Goal: Task Accomplishment & Management: Manage account settings

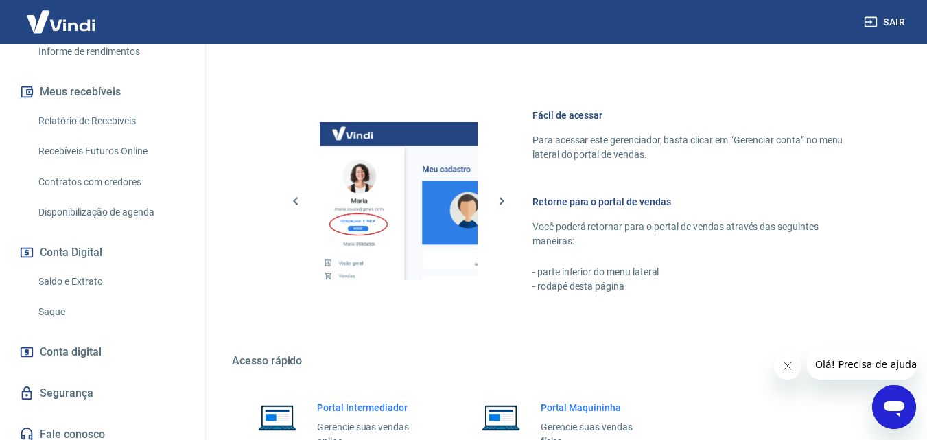
scroll to position [291, 0]
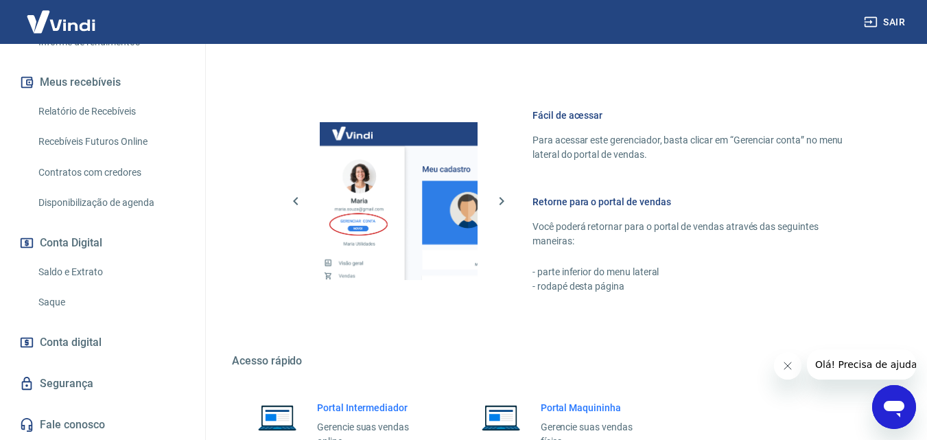
click at [68, 298] on link "Saque" at bounding box center [111, 302] width 156 height 28
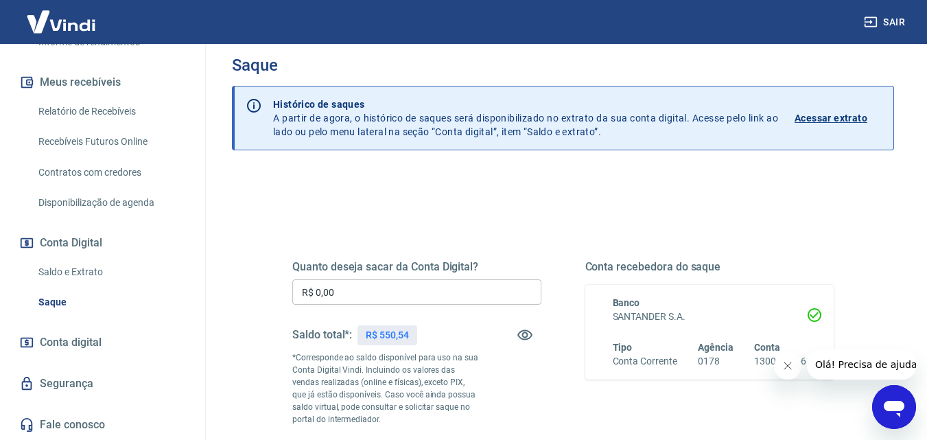
scroll to position [69, 0]
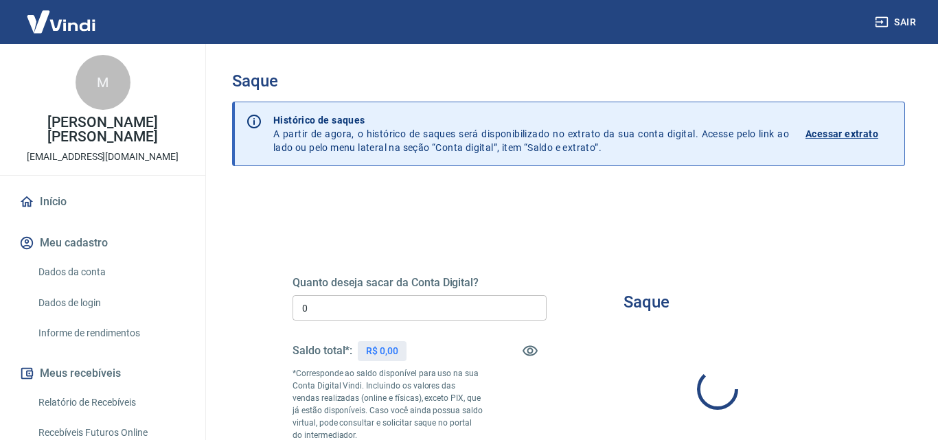
type input "R$ 0,00"
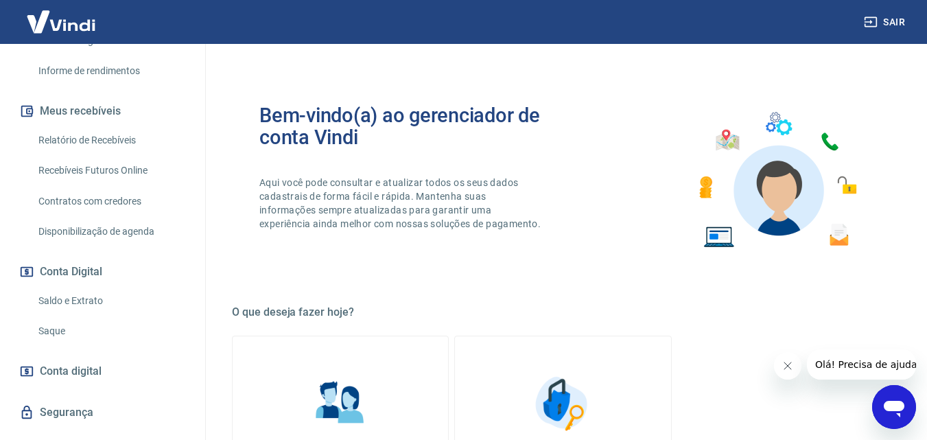
scroll to position [275, 0]
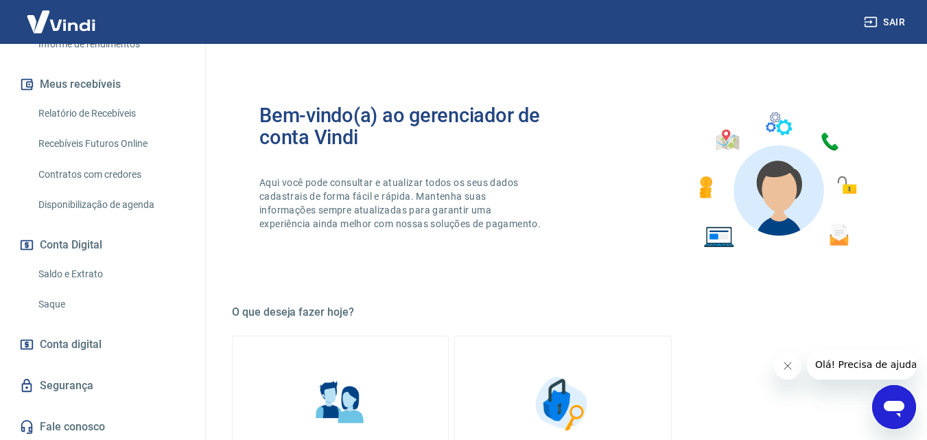
click at [64, 317] on link "Saque" at bounding box center [111, 304] width 156 height 28
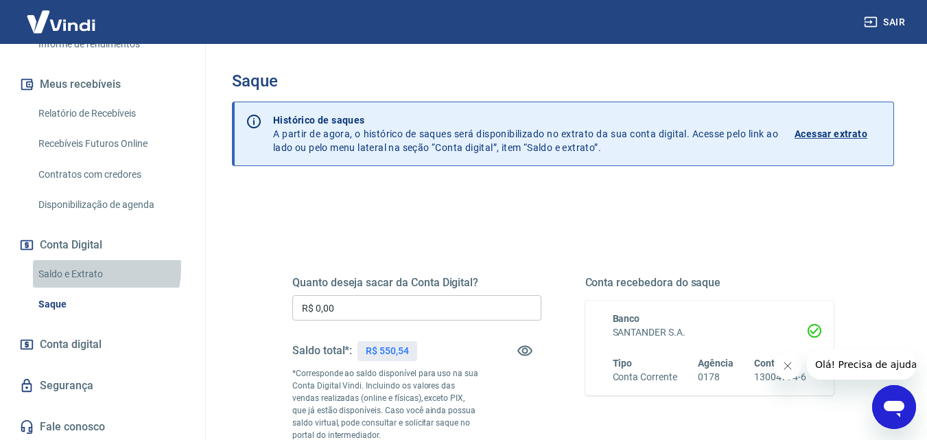
click at [91, 283] on link "Saldo e Extrato" at bounding box center [111, 274] width 156 height 28
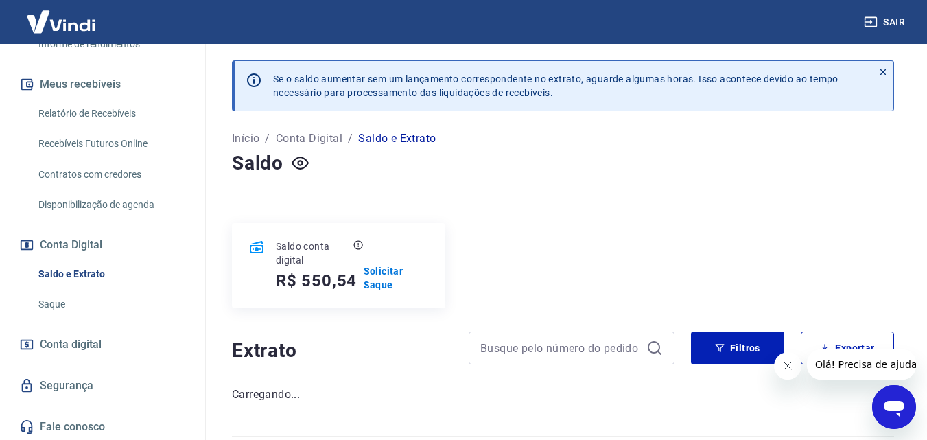
click at [80, 318] on link "Saque" at bounding box center [111, 304] width 156 height 28
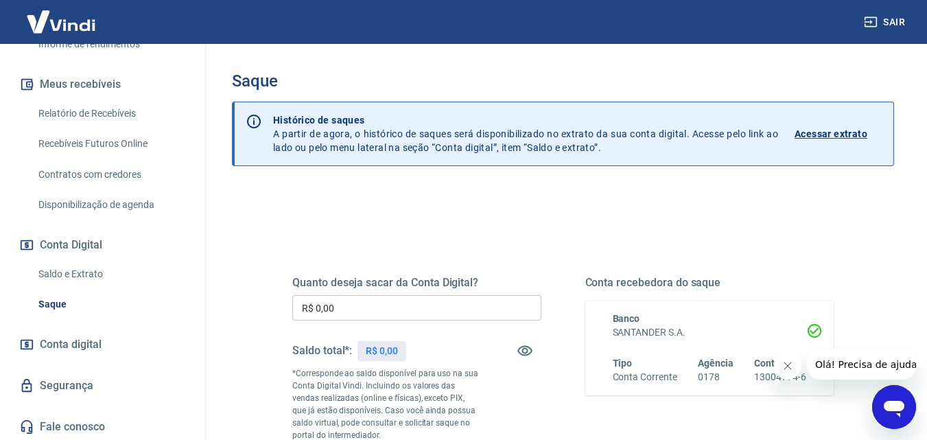
click at [92, 288] on link "Saldo e Extrato" at bounding box center [111, 274] width 156 height 28
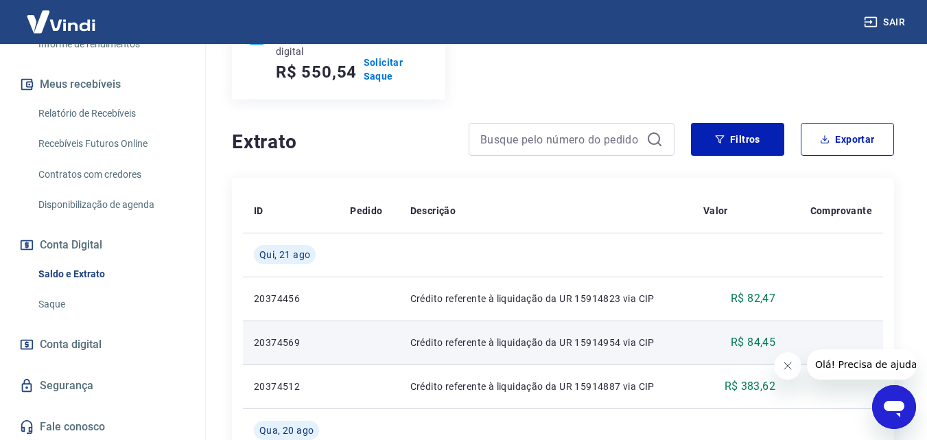
scroll to position [137, 0]
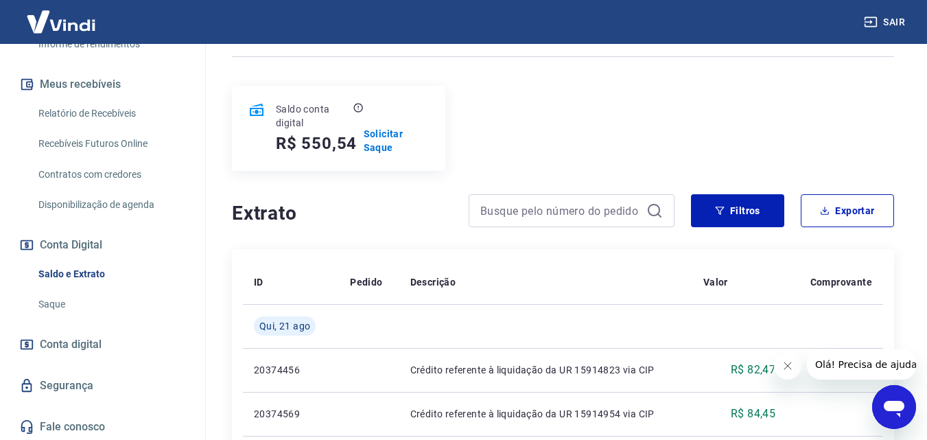
click at [69, 317] on link "Saque" at bounding box center [111, 304] width 156 height 28
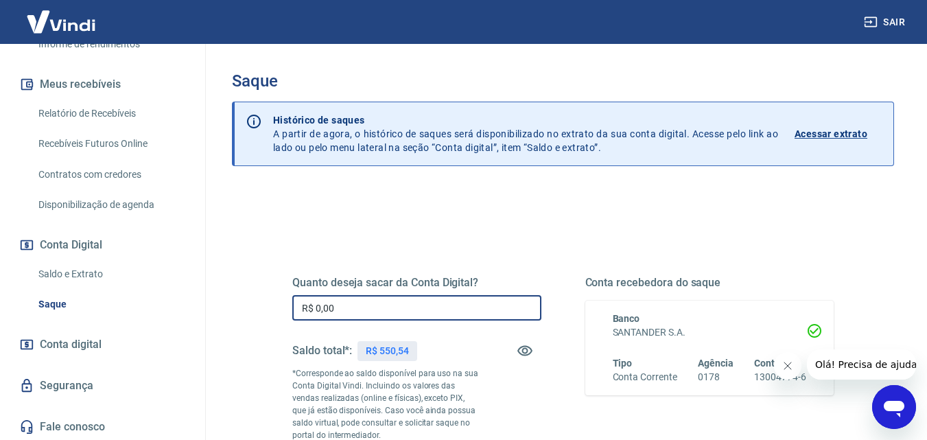
click at [492, 312] on input "R$ 0,00" at bounding box center [416, 307] width 249 height 25
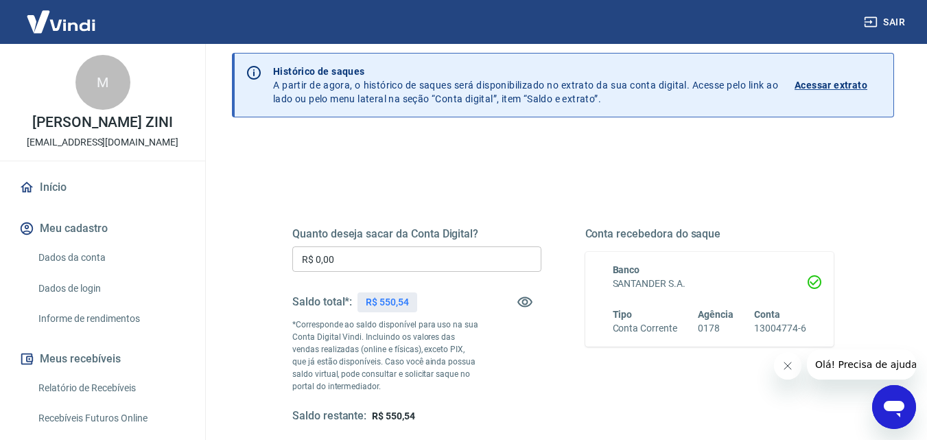
scroll to position [69, 0]
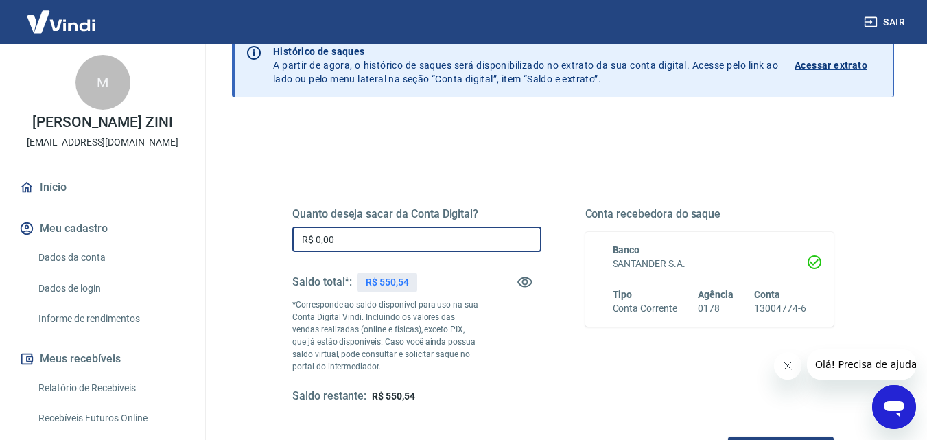
click at [386, 235] on input "R$ 0,00" at bounding box center [416, 238] width 249 height 25
type input "R$ 550,54"
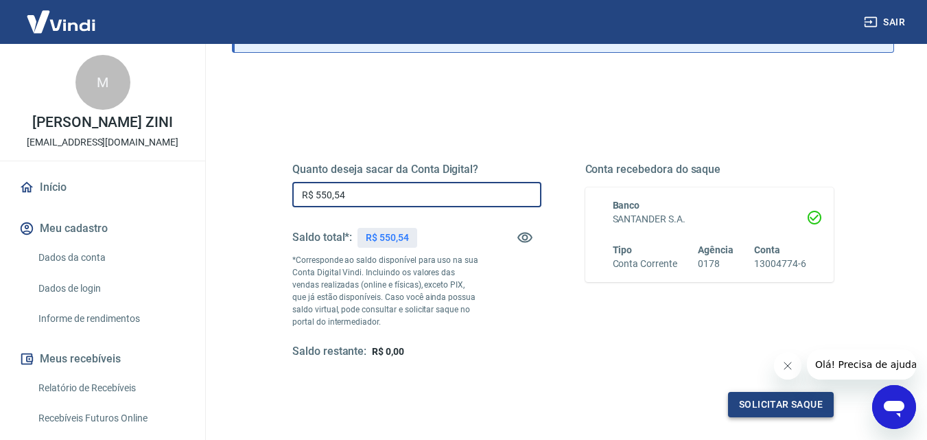
scroll to position [137, 0]
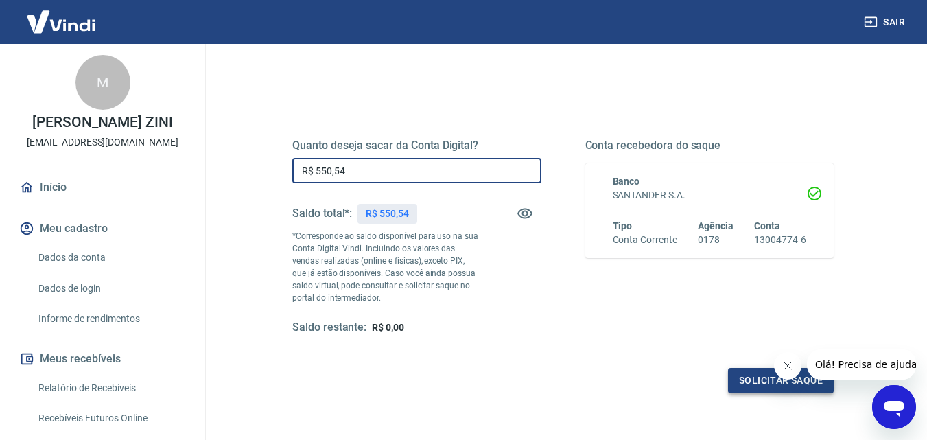
click at [763, 369] on button "Solicitar saque" at bounding box center [781, 380] width 106 height 25
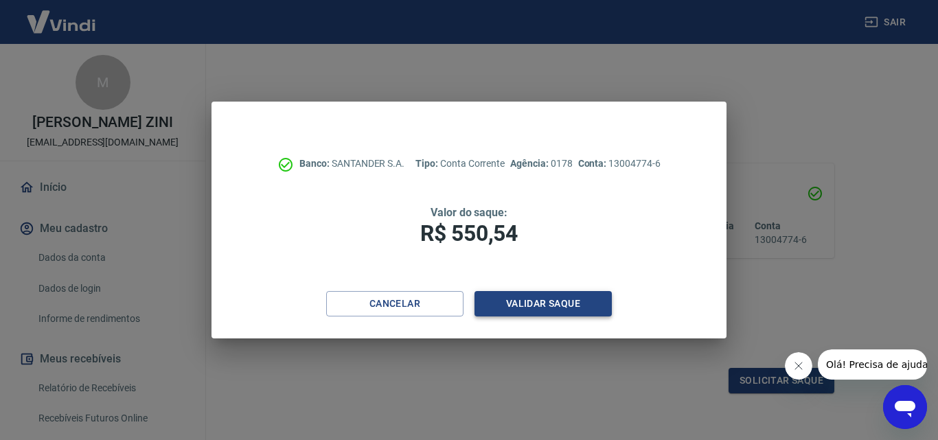
click at [574, 296] on button "Validar saque" at bounding box center [542, 303] width 137 height 25
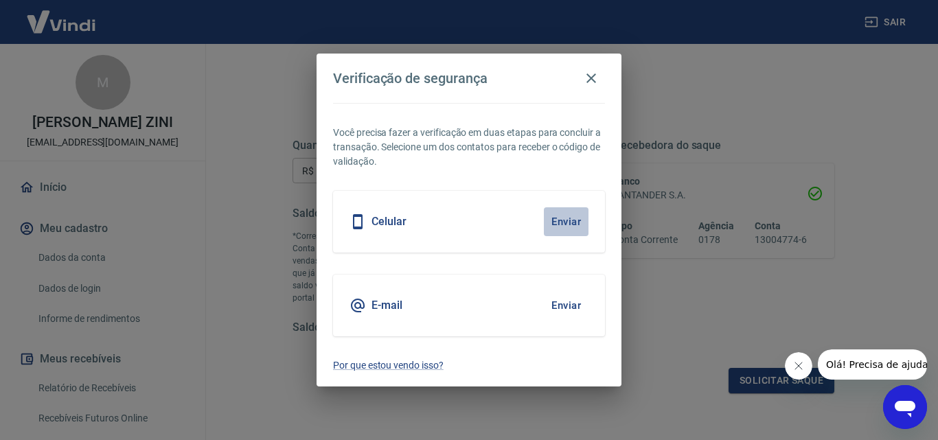
click at [560, 233] on button "Enviar" at bounding box center [566, 221] width 45 height 29
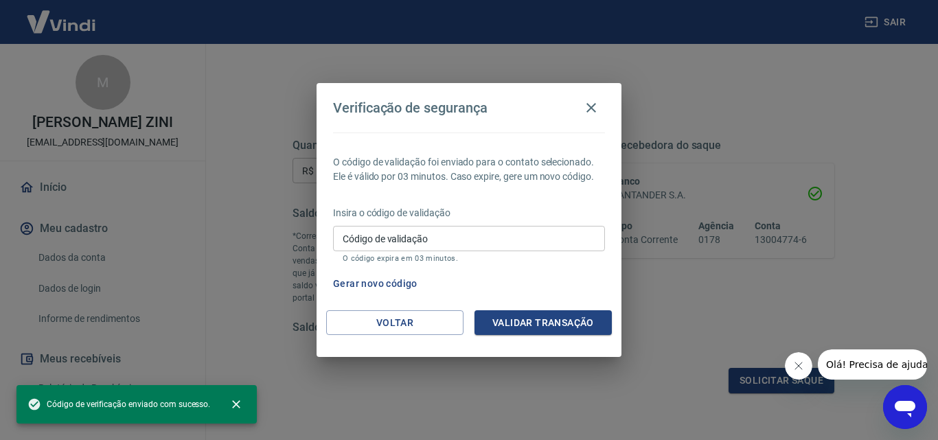
click at [491, 244] on input "Código de validação" at bounding box center [469, 238] width 272 height 25
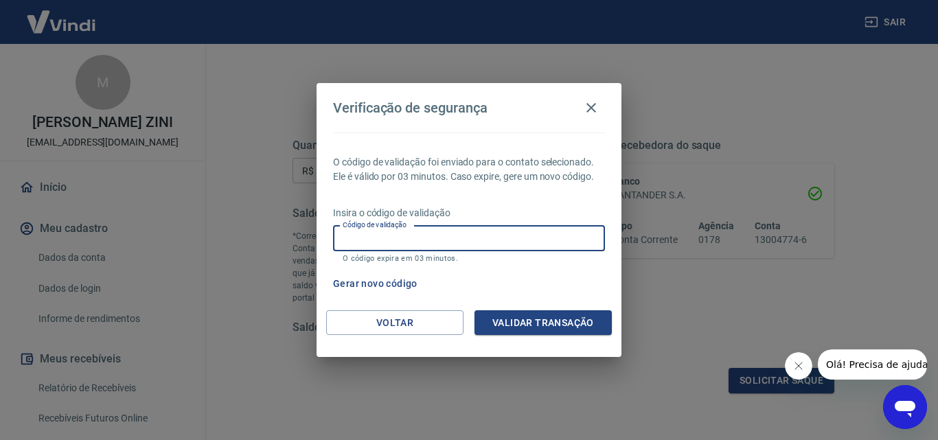
click at [412, 245] on input "Código de validação" at bounding box center [469, 238] width 272 height 25
type input "150269"
click at [572, 325] on button "Validar transação" at bounding box center [542, 322] width 137 height 25
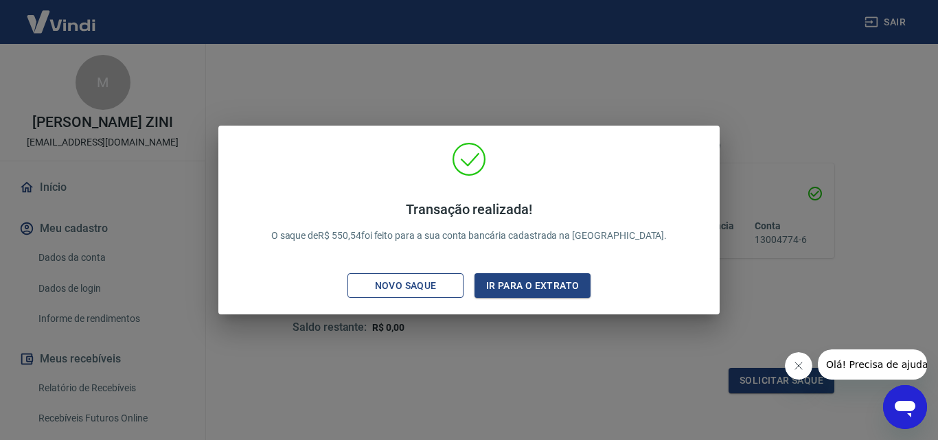
click at [417, 284] on div "Novo saque" at bounding box center [405, 285] width 95 height 17
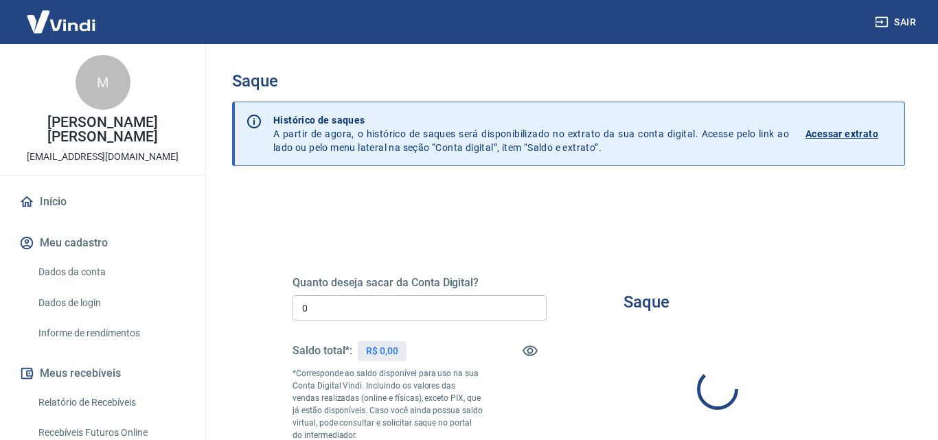
type input "R$ 0,00"
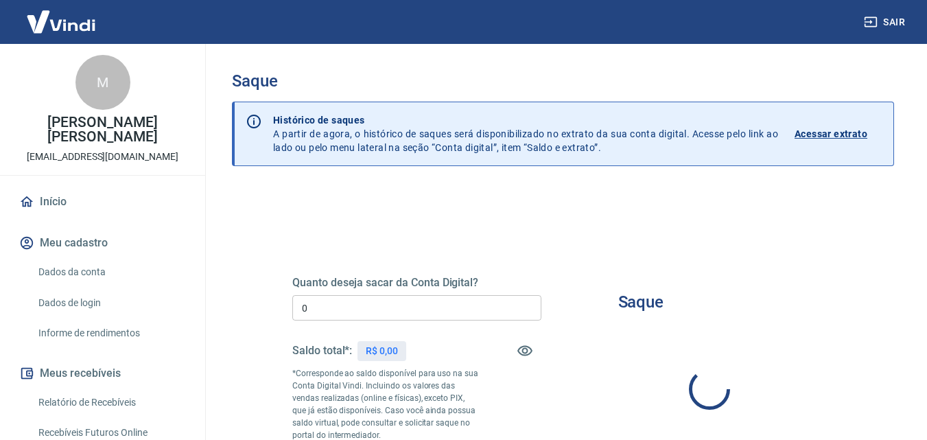
type input "R$ 0,00"
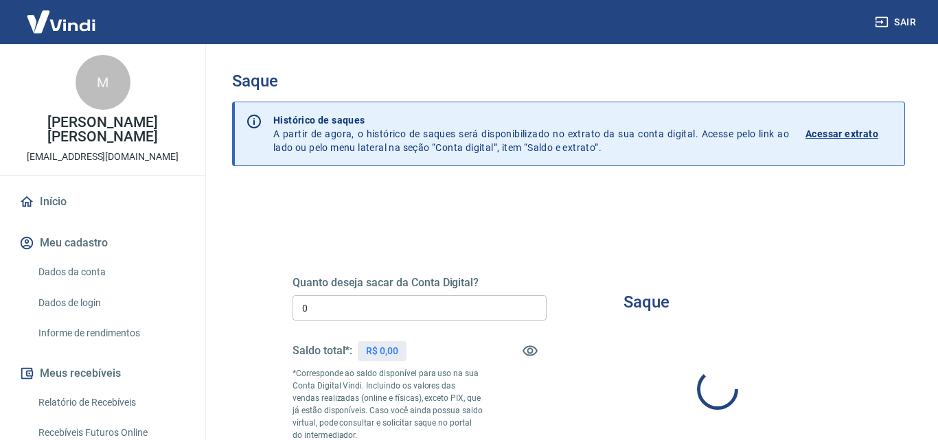
type input "R$ 0,00"
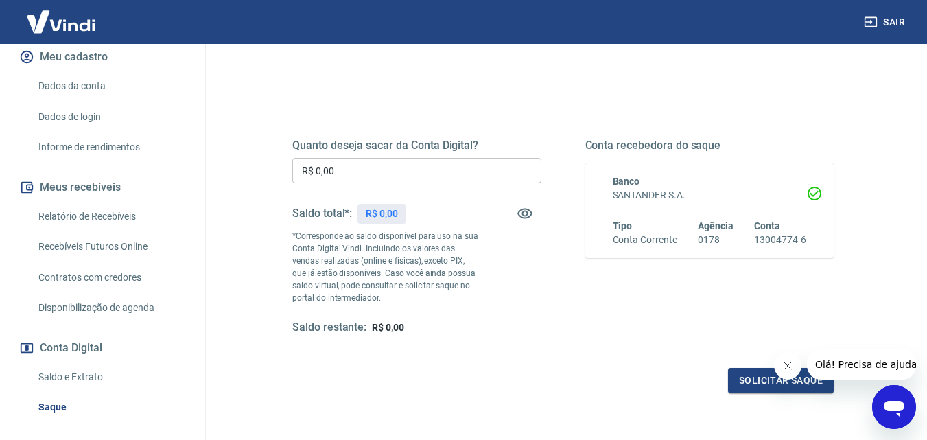
scroll to position [206, 0]
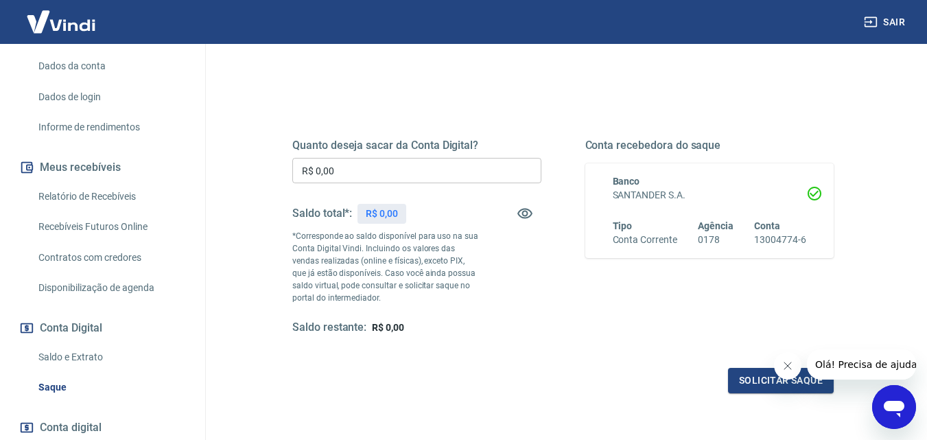
click at [91, 356] on link "Saldo e Extrato" at bounding box center [111, 357] width 156 height 28
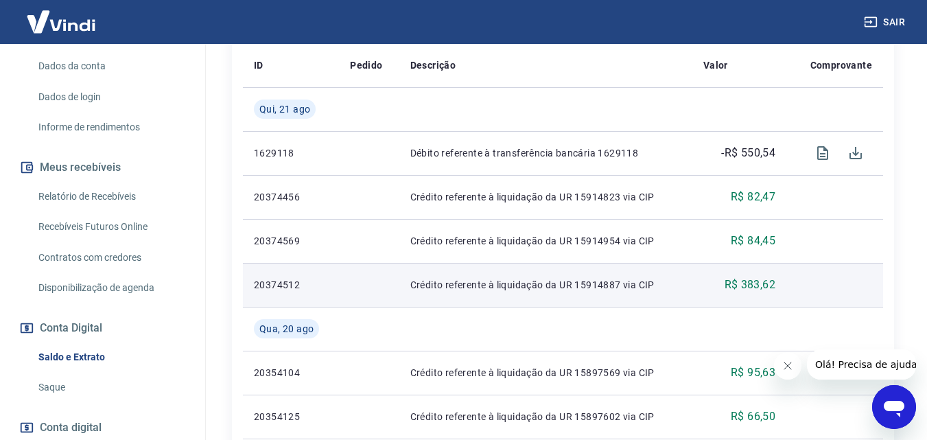
scroll to position [343, 0]
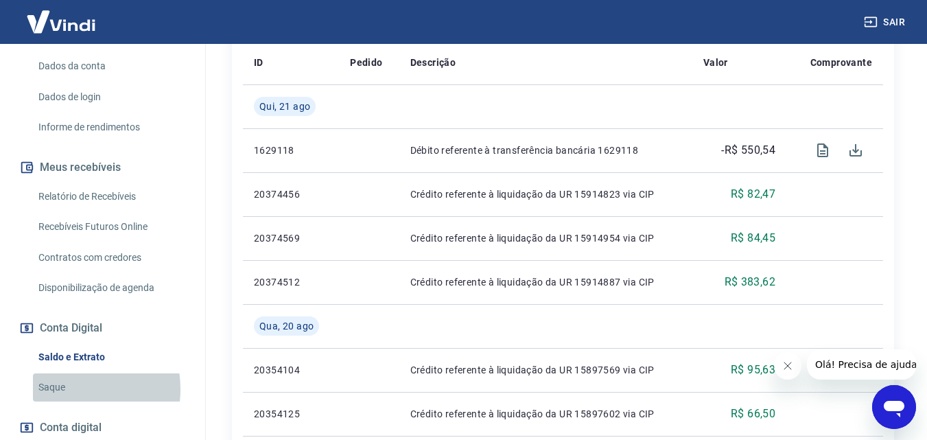
click at [64, 390] on link "Saque" at bounding box center [111, 387] width 156 height 28
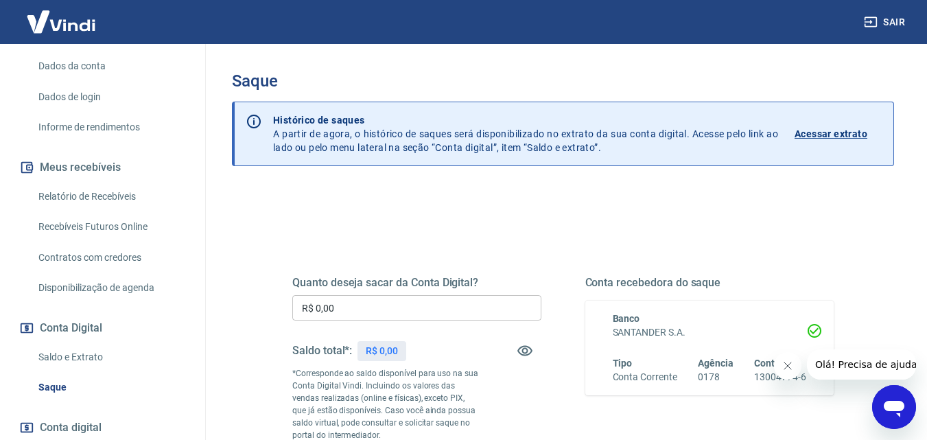
click at [84, 356] on link "Saldo e Extrato" at bounding box center [111, 357] width 156 height 28
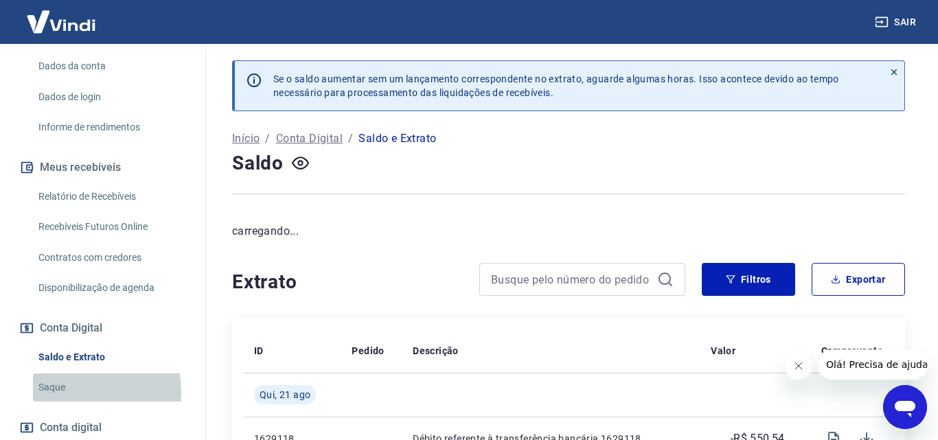
click at [83, 392] on link "Saque" at bounding box center [111, 387] width 156 height 28
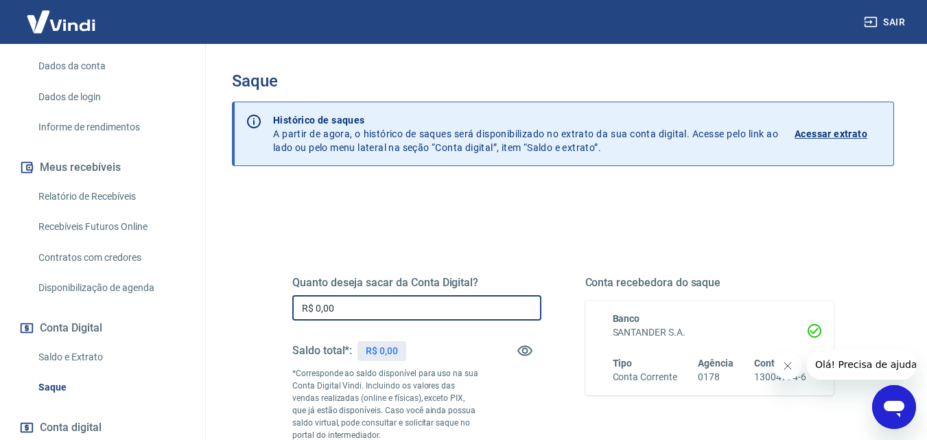
click at [345, 318] on input "R$ 0,00" at bounding box center [416, 307] width 249 height 25
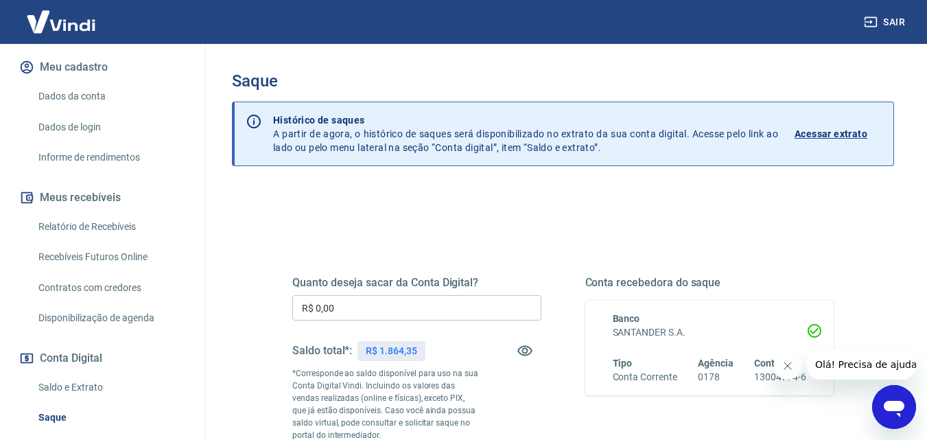
scroll to position [206, 0]
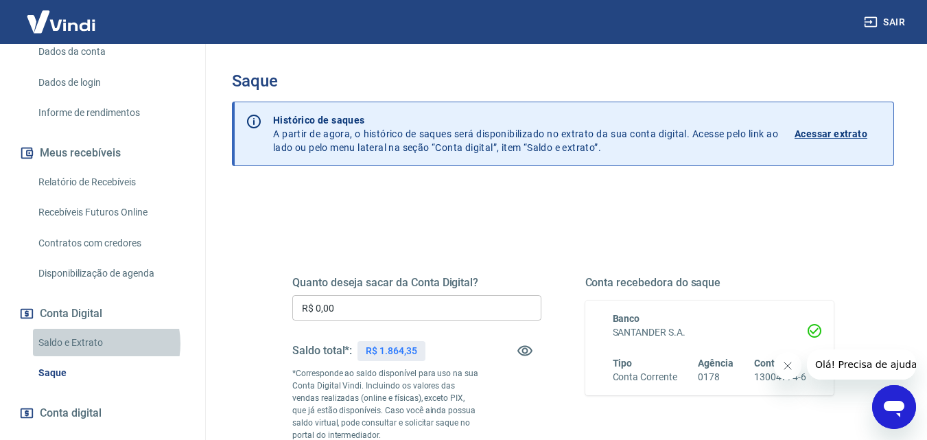
click at [99, 357] on link "Saldo e Extrato" at bounding box center [111, 343] width 156 height 28
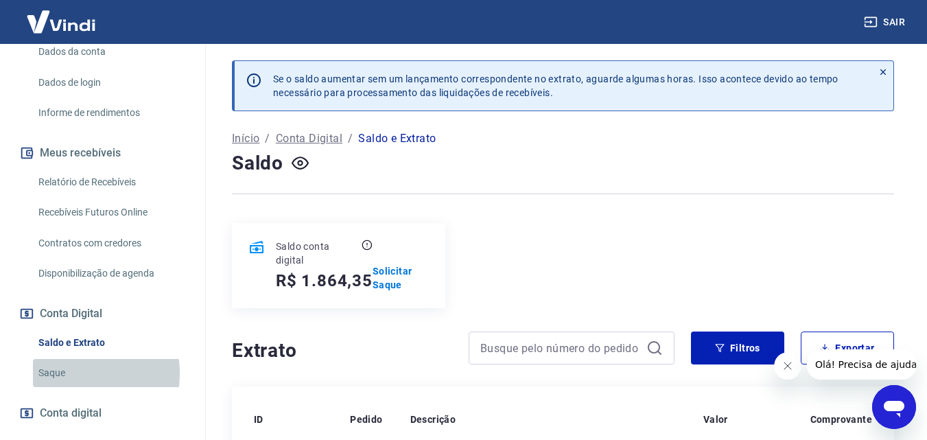
click at [62, 387] on link "Saque" at bounding box center [111, 373] width 156 height 28
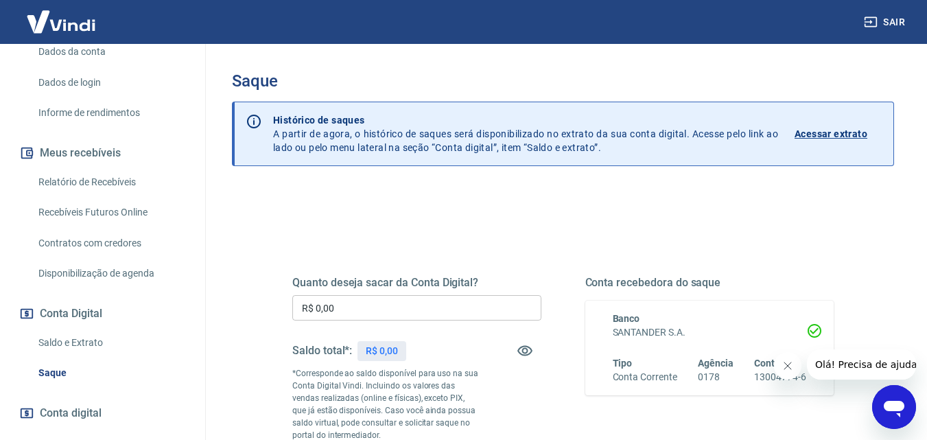
click at [80, 356] on link "Saldo e Extrato" at bounding box center [111, 343] width 156 height 28
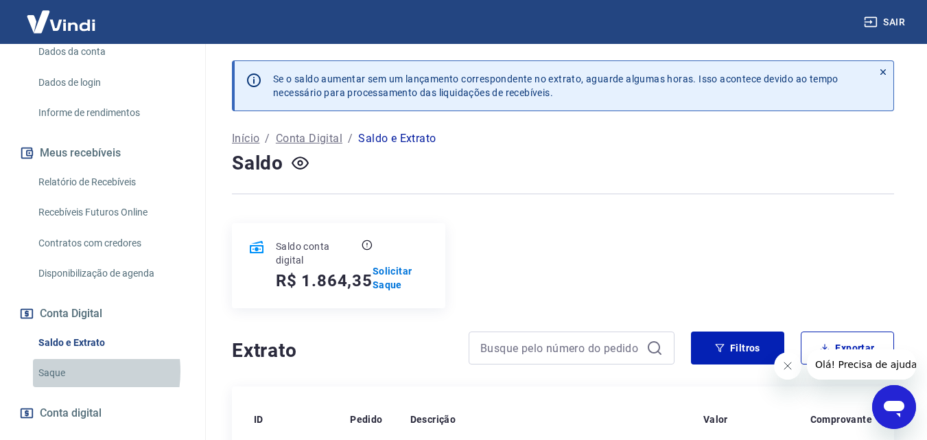
click at [62, 386] on link "Saque" at bounding box center [111, 373] width 156 height 28
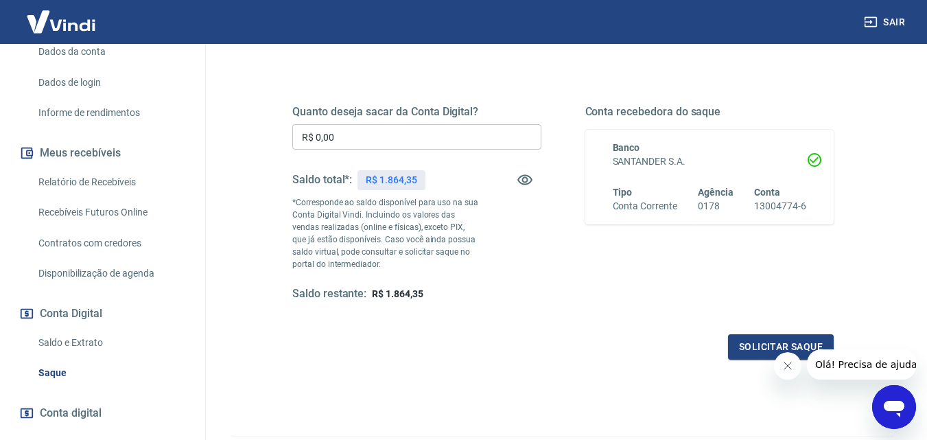
scroll to position [69, 0]
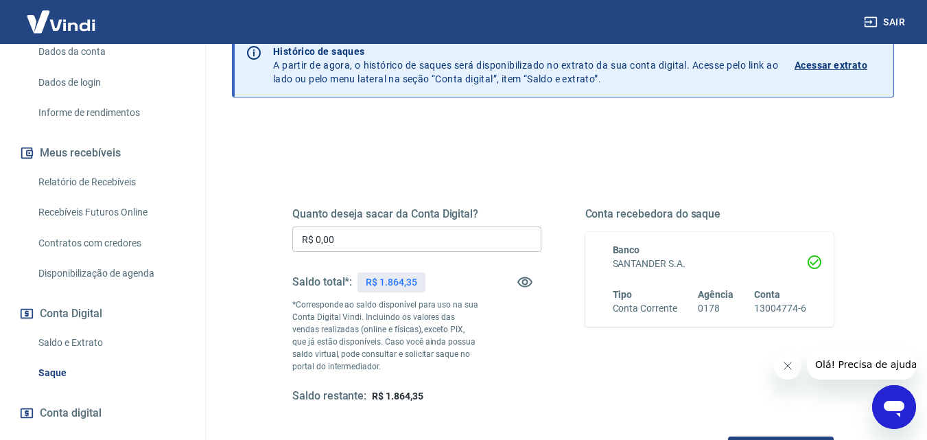
click at [430, 243] on input "R$ 0,00" at bounding box center [416, 238] width 249 height 25
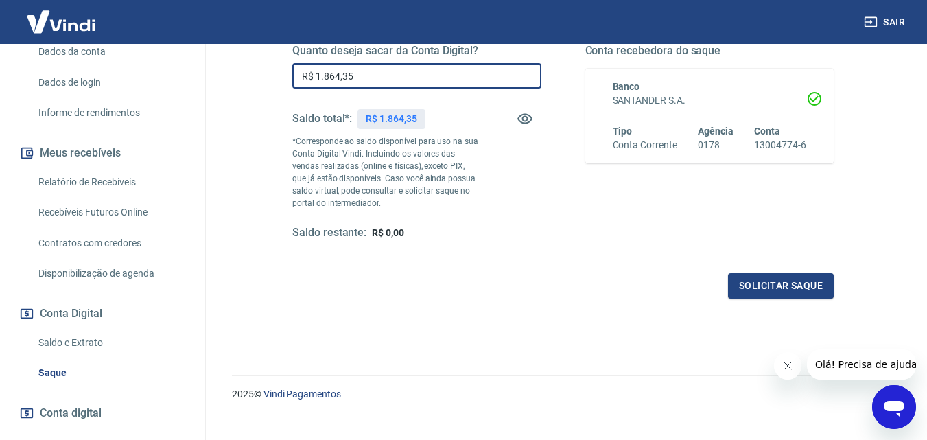
scroll to position [251, 0]
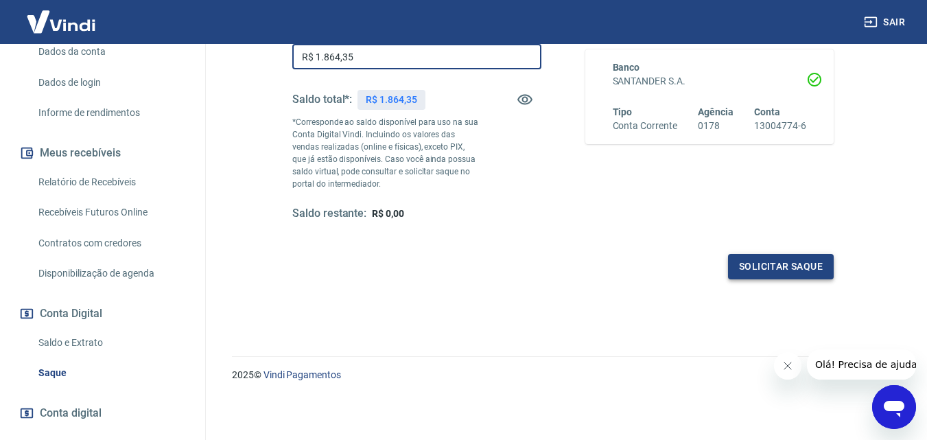
type input "R$ 1.864,35"
click at [771, 256] on button "Solicitar saque" at bounding box center [781, 266] width 106 height 25
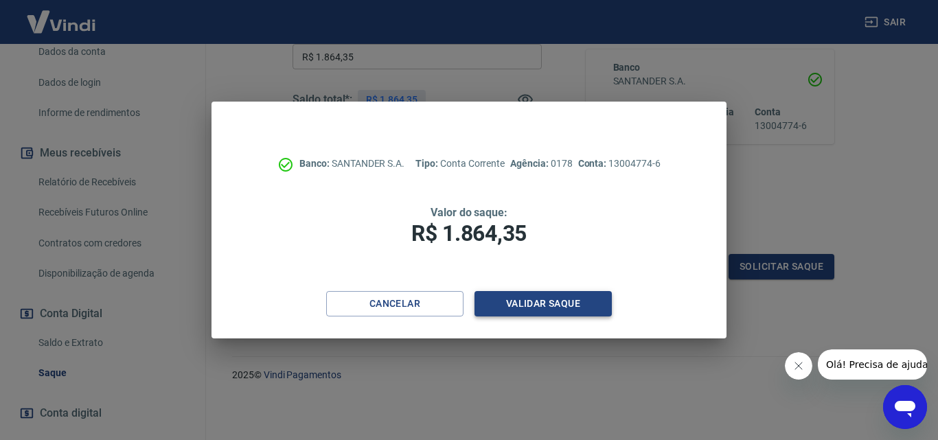
click at [546, 301] on button "Validar saque" at bounding box center [542, 303] width 137 height 25
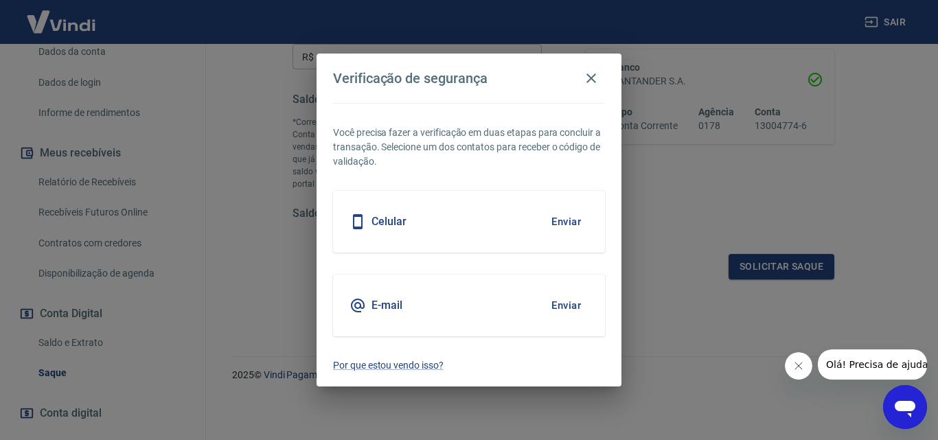
click at [554, 223] on button "Enviar" at bounding box center [566, 221] width 45 height 29
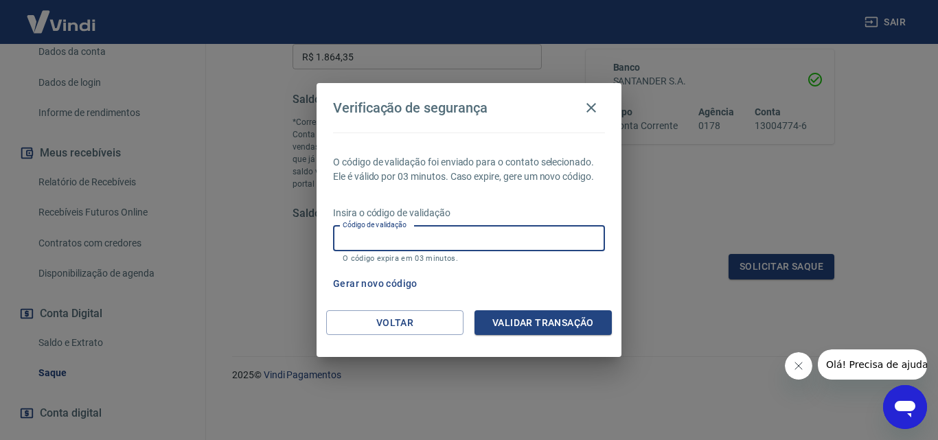
click at [490, 233] on input "Código de validação" at bounding box center [469, 238] width 272 height 25
click at [487, 245] on input "Código de validação" at bounding box center [469, 238] width 272 height 25
type input "394664"
click at [585, 323] on button "Validar transação" at bounding box center [542, 322] width 137 height 25
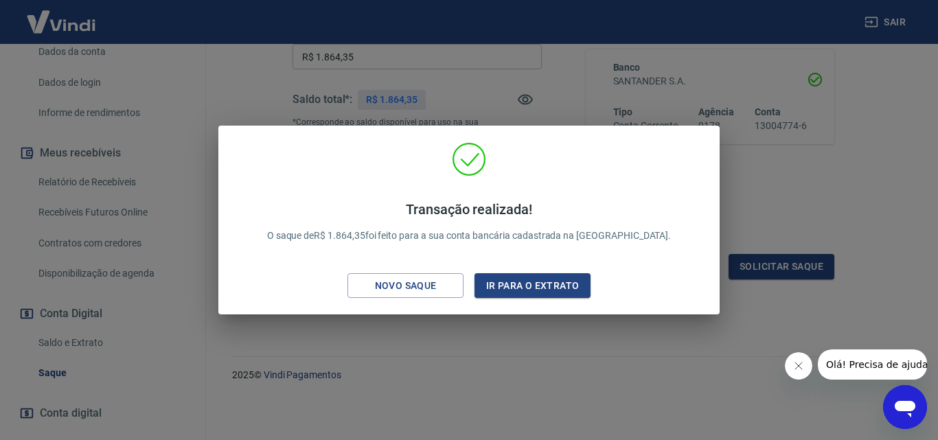
click at [377, 292] on div "Novo saque" at bounding box center [405, 285] width 95 height 17
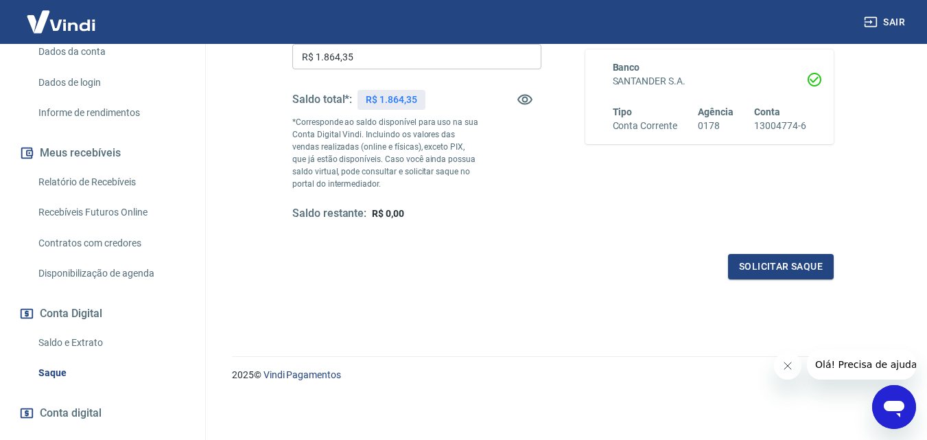
click at [95, 357] on link "Saldo e Extrato" at bounding box center [111, 343] width 156 height 28
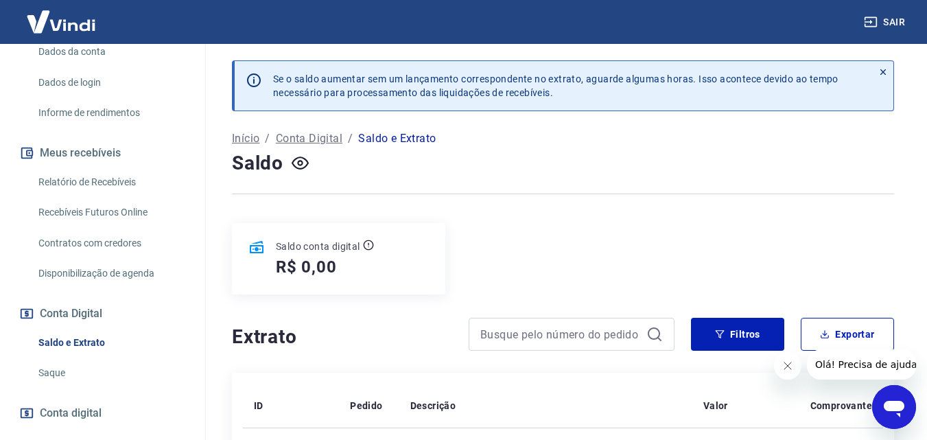
click at [791, 372] on button "Fechar mensagem da empresa" at bounding box center [787, 365] width 27 height 27
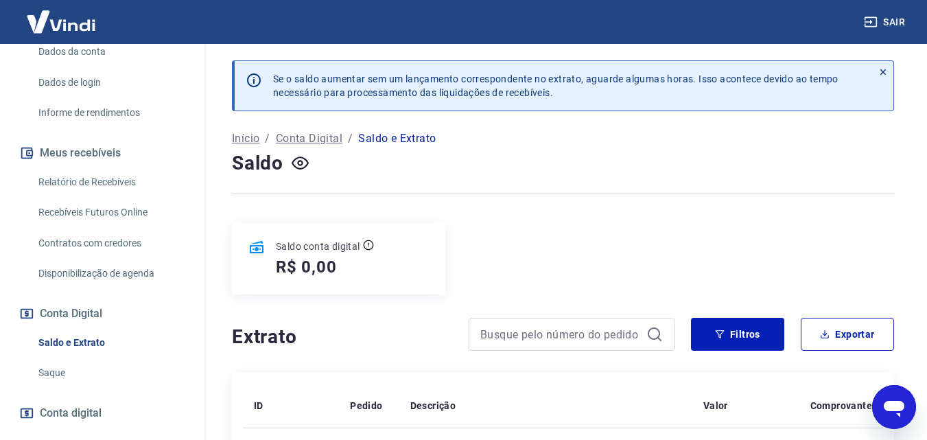
click at [56, 387] on link "Saque" at bounding box center [111, 373] width 156 height 28
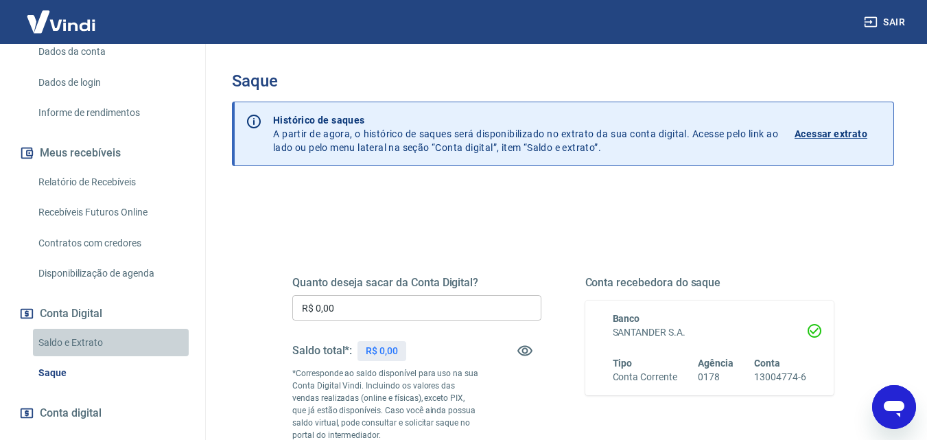
click at [116, 351] on link "Saldo e Extrato" at bounding box center [111, 343] width 156 height 28
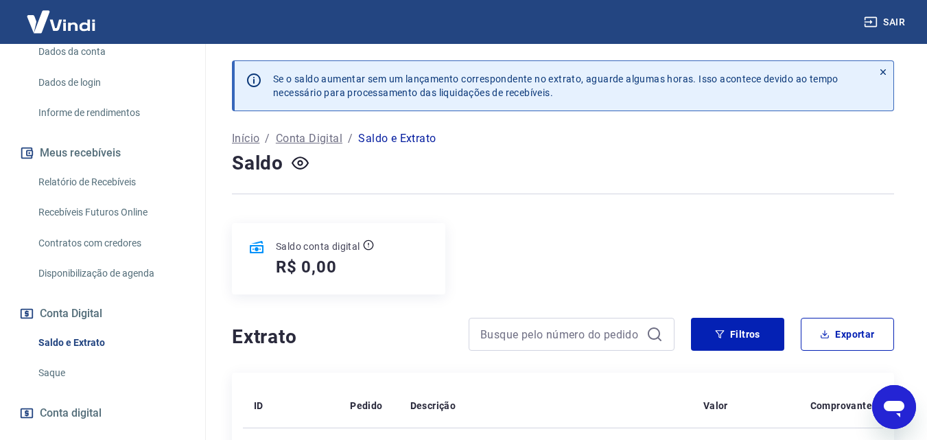
click at [54, 380] on link "Saque" at bounding box center [111, 373] width 156 height 28
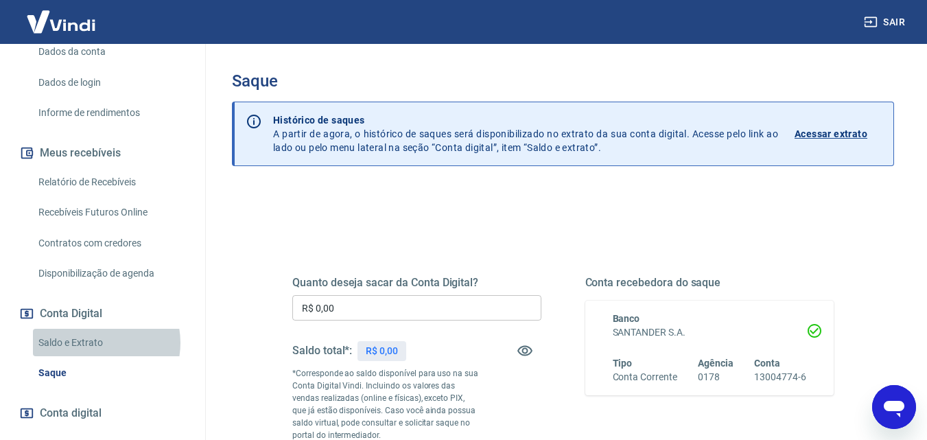
click at [94, 357] on link "Saldo e Extrato" at bounding box center [111, 343] width 156 height 28
